Goal: Task Accomplishment & Management: Use online tool/utility

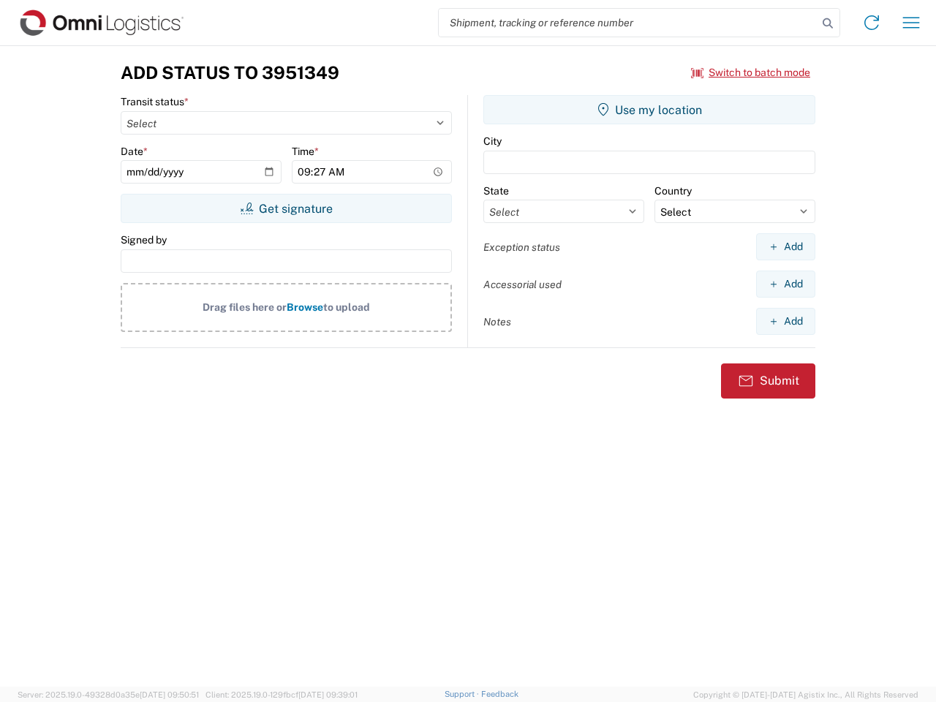
click at [628, 23] on input "search" at bounding box center [628, 23] width 379 height 28
click at [828, 23] on icon at bounding box center [828, 23] width 20 height 20
click at [872, 23] on icon at bounding box center [871, 22] width 23 height 23
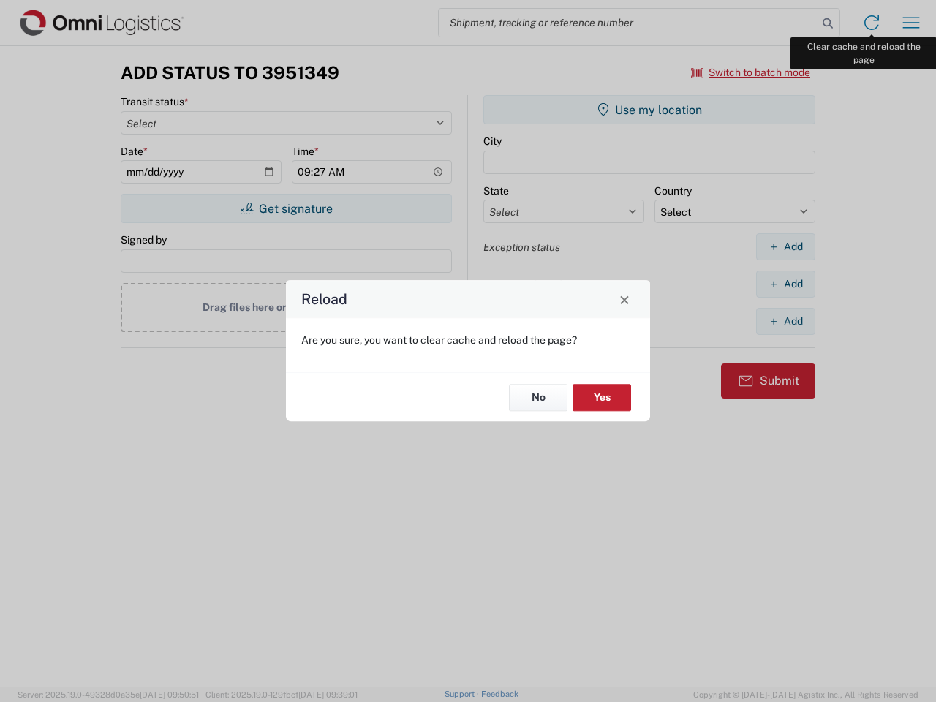
click at [911, 23] on div "Reload Are you sure, you want to clear cache and reload the page? No Yes" at bounding box center [468, 351] width 936 height 702
click at [751, 72] on div "Reload Are you sure, you want to clear cache and reload the page? No Yes" at bounding box center [468, 351] width 936 height 702
click at [286, 208] on div "Reload Are you sure, you want to clear cache and reload the page? No Yes" at bounding box center [468, 351] width 936 height 702
click at [650, 110] on div "Reload Are you sure, you want to clear cache and reload the page? No Yes" at bounding box center [468, 351] width 936 height 702
click at [786, 247] on div "Reload Are you sure, you want to clear cache and reload the page? No Yes" at bounding box center [468, 351] width 936 height 702
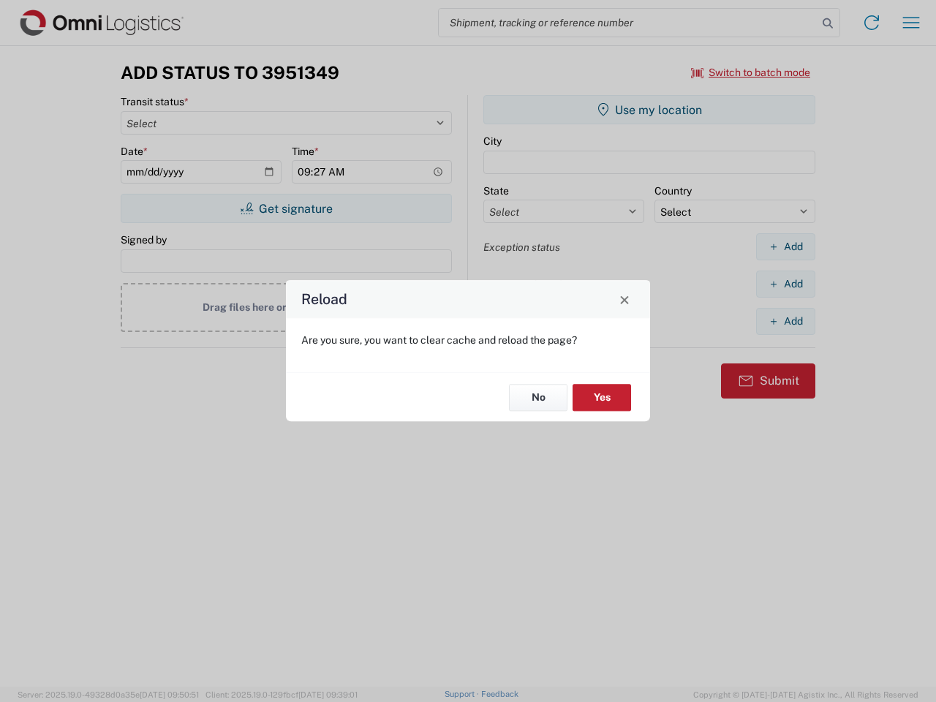
click at [786, 284] on div "Reload Are you sure, you want to clear cache and reload the page? No Yes" at bounding box center [468, 351] width 936 height 702
click at [786, 321] on div "Reload Are you sure, you want to clear cache and reload the page? No Yes" at bounding box center [468, 351] width 936 height 702
